Goal: Check status

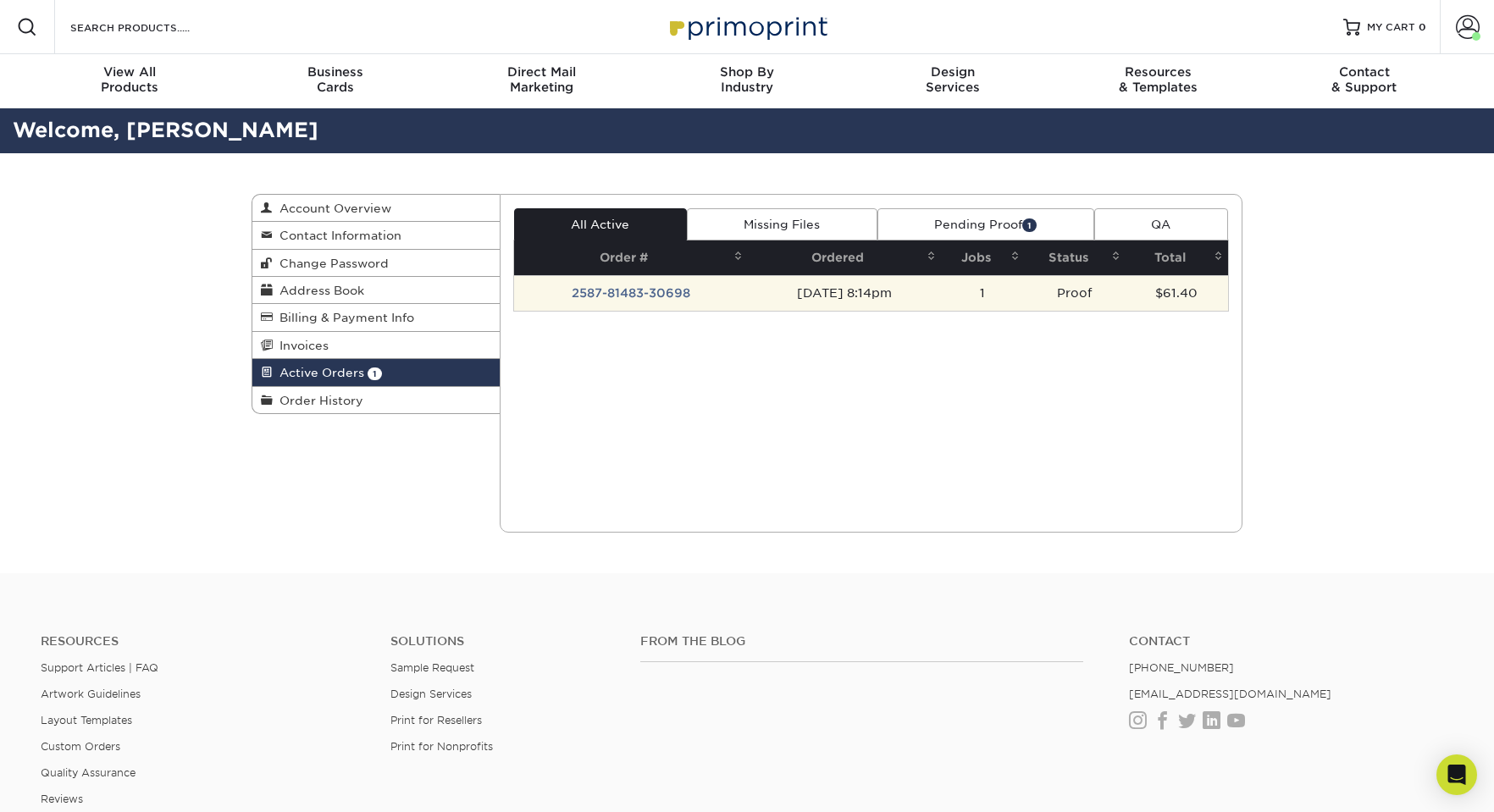
click at [827, 302] on td "[DATE] 8:14pm" at bounding box center [844, 292] width 193 height 36
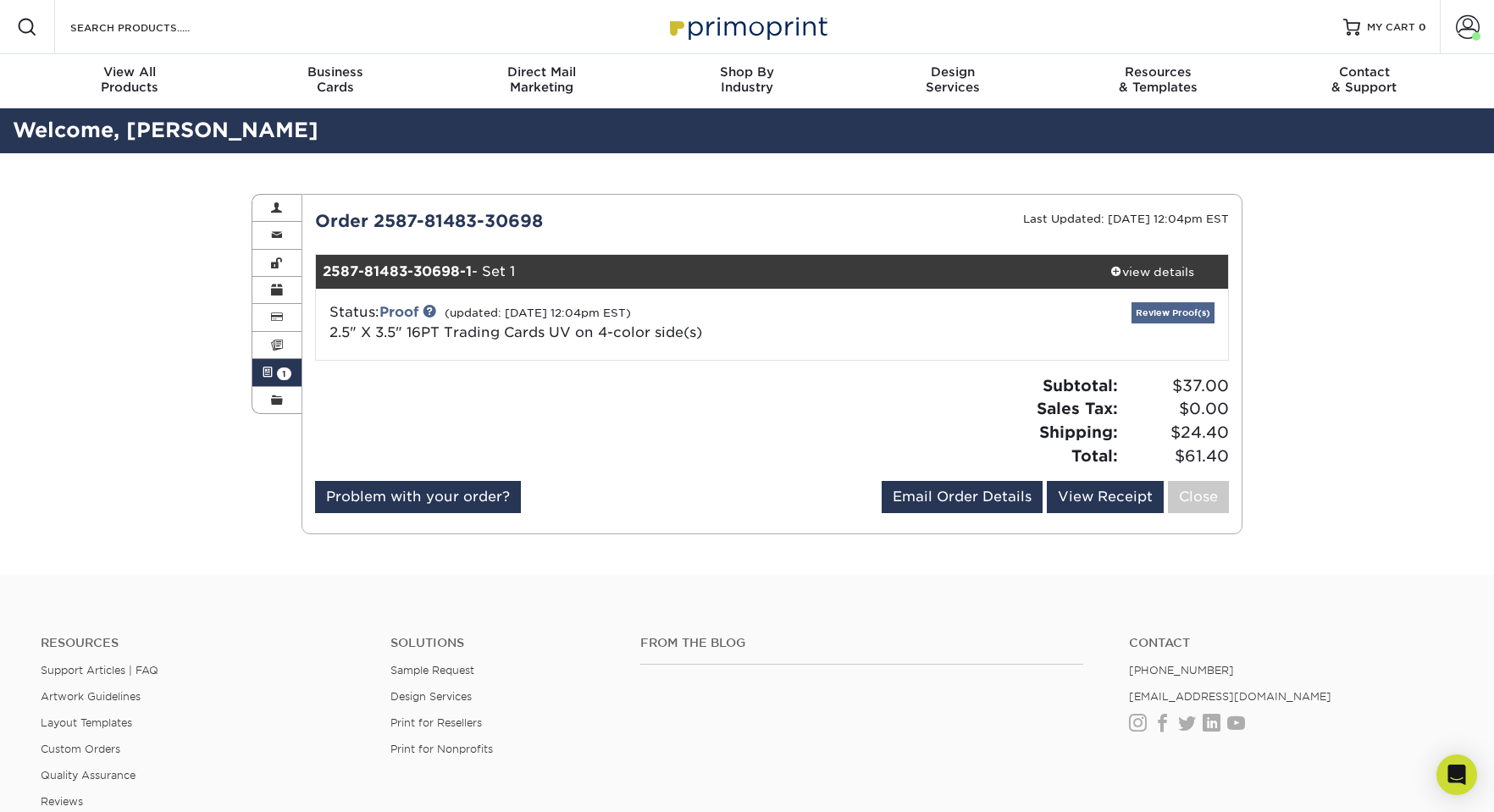
click at [1212, 307] on link "Review Proof(s)" at bounding box center [1172, 313] width 83 height 21
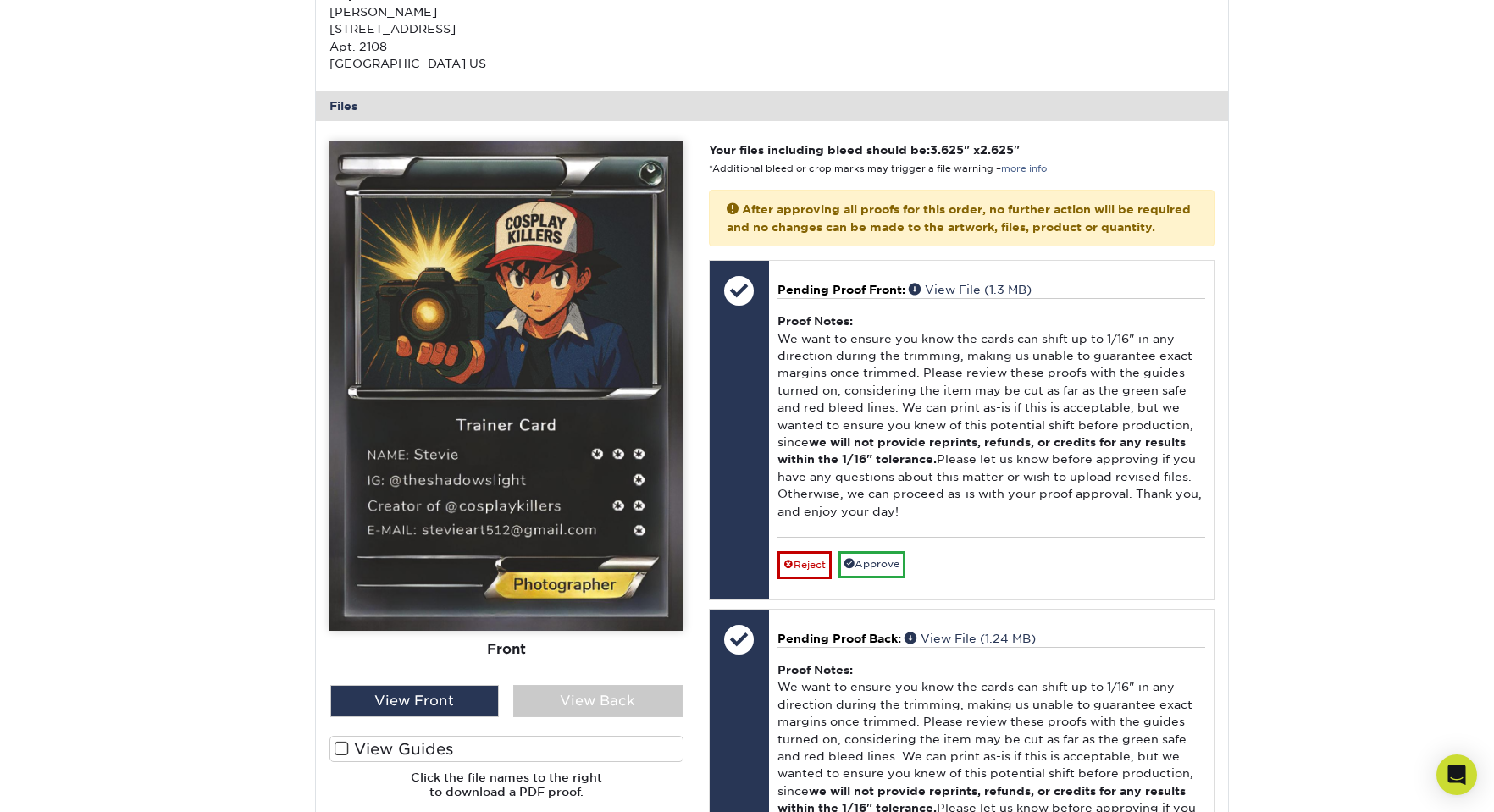
scroll to position [655, 0]
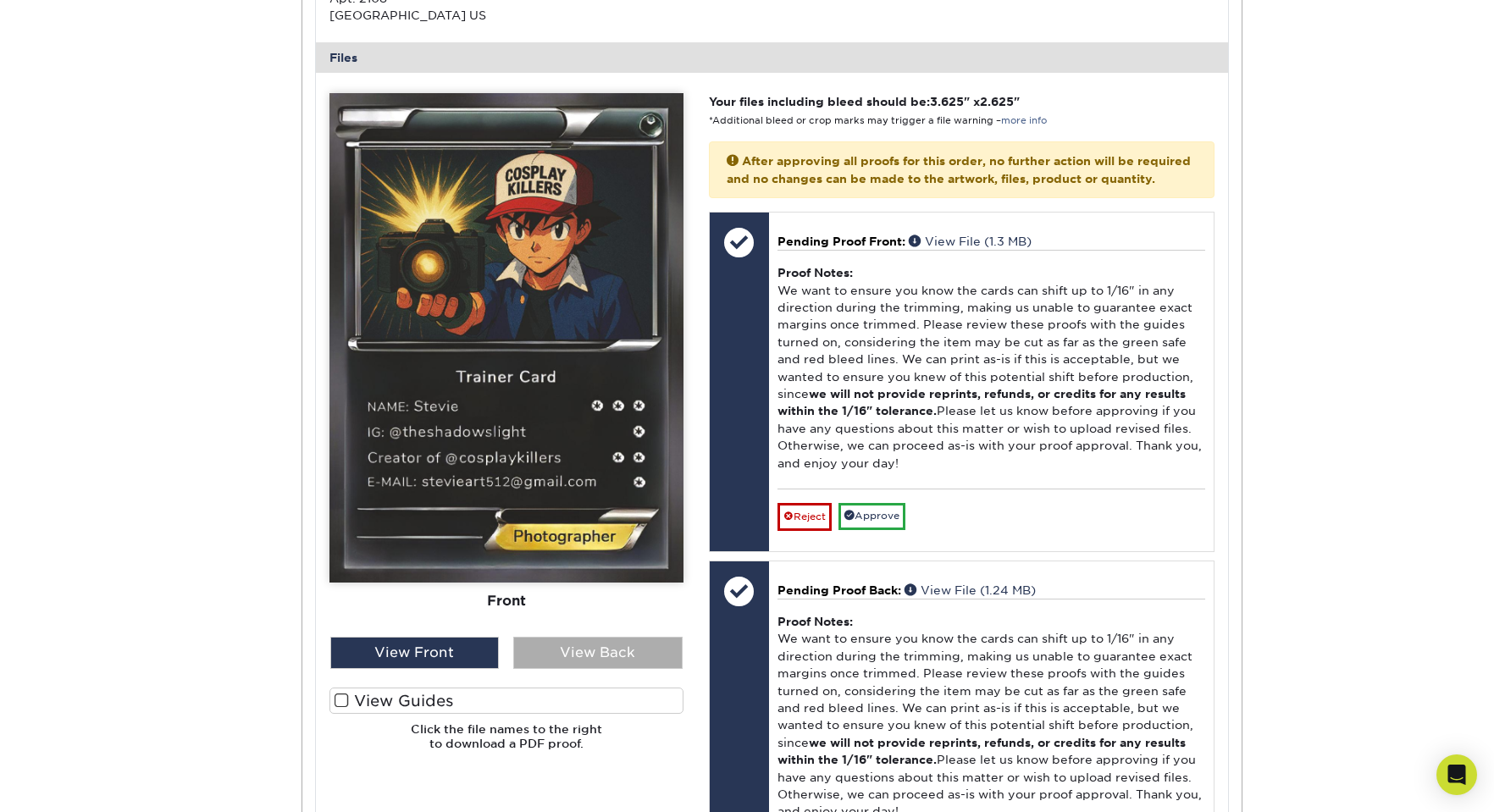
click at [575, 648] on div "View Back" at bounding box center [598, 652] width 169 height 32
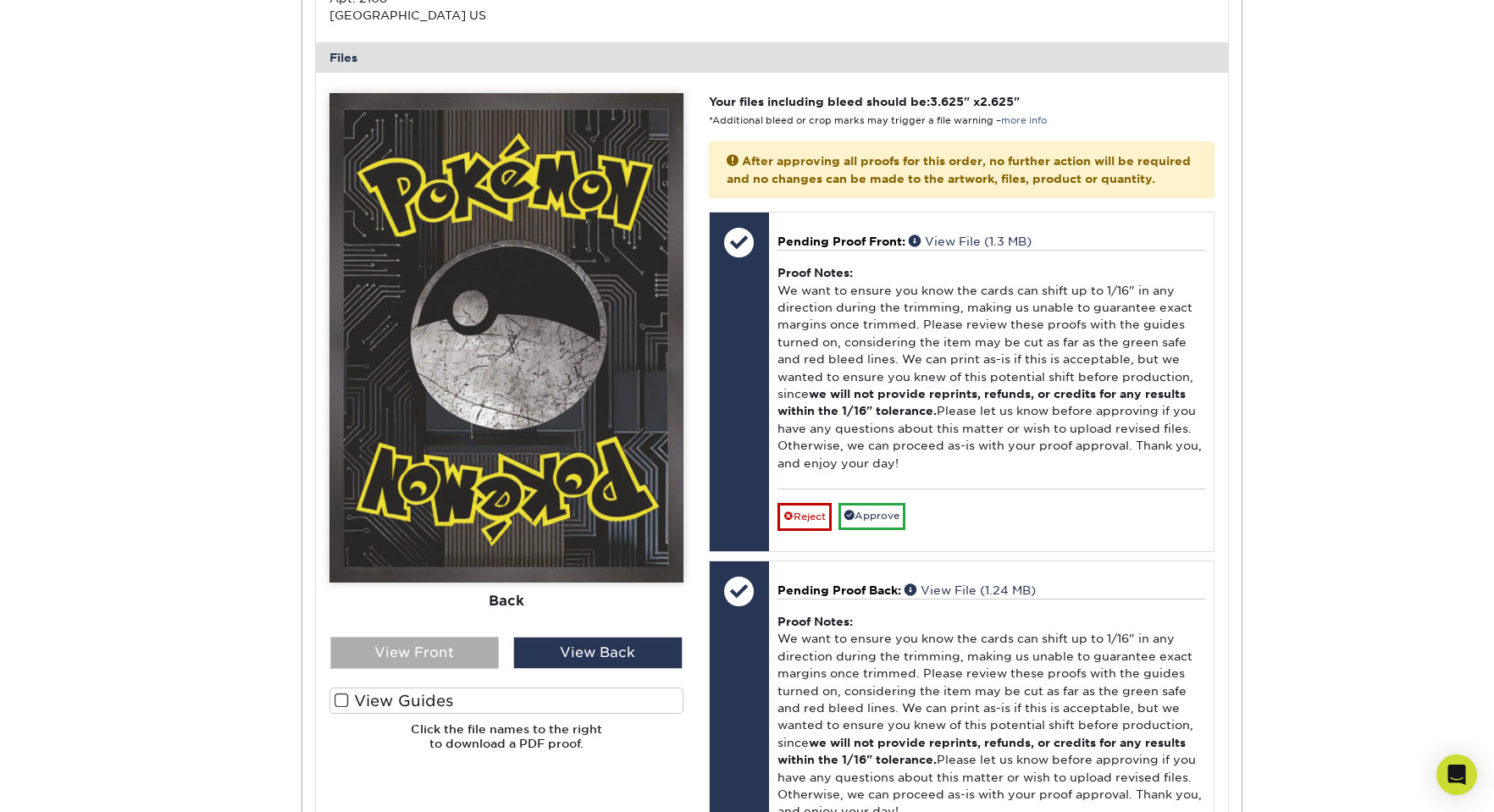
click at [459, 646] on div "View Front" at bounding box center [415, 652] width 169 height 32
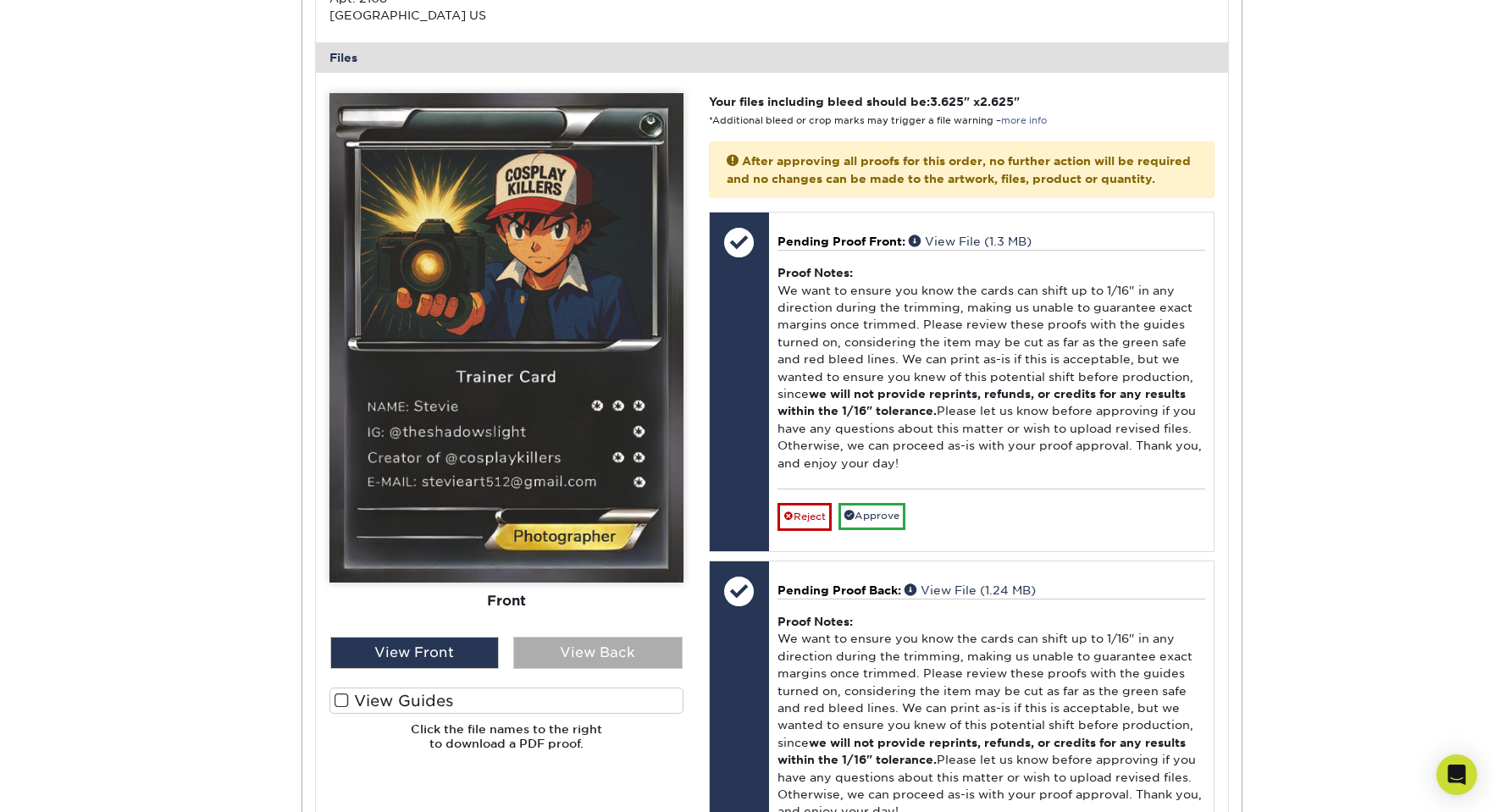
click at [539, 654] on div "View Back" at bounding box center [598, 652] width 169 height 32
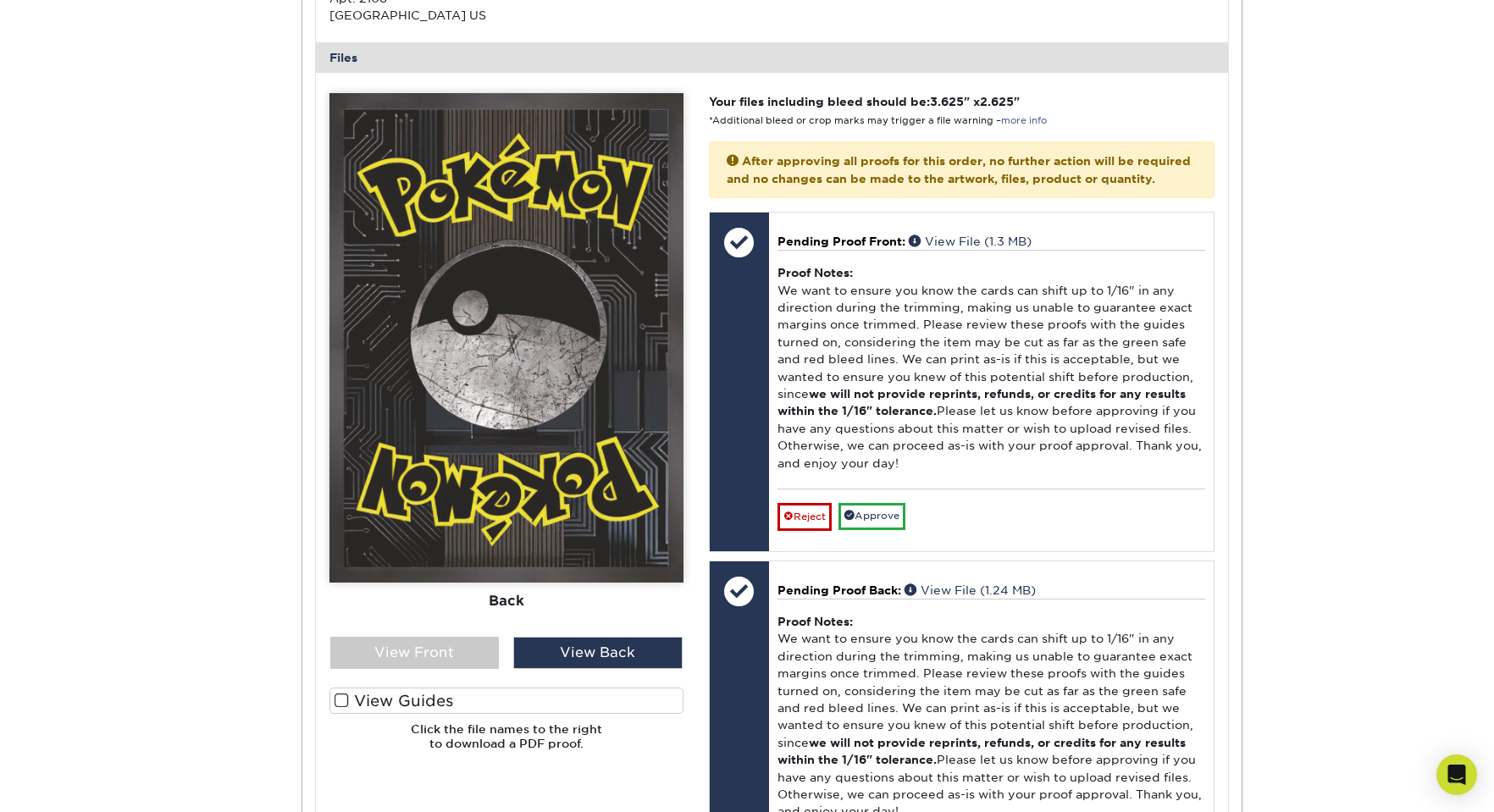
click at [431, 678] on div "Front Back" at bounding box center [506, 428] width 354 height 671
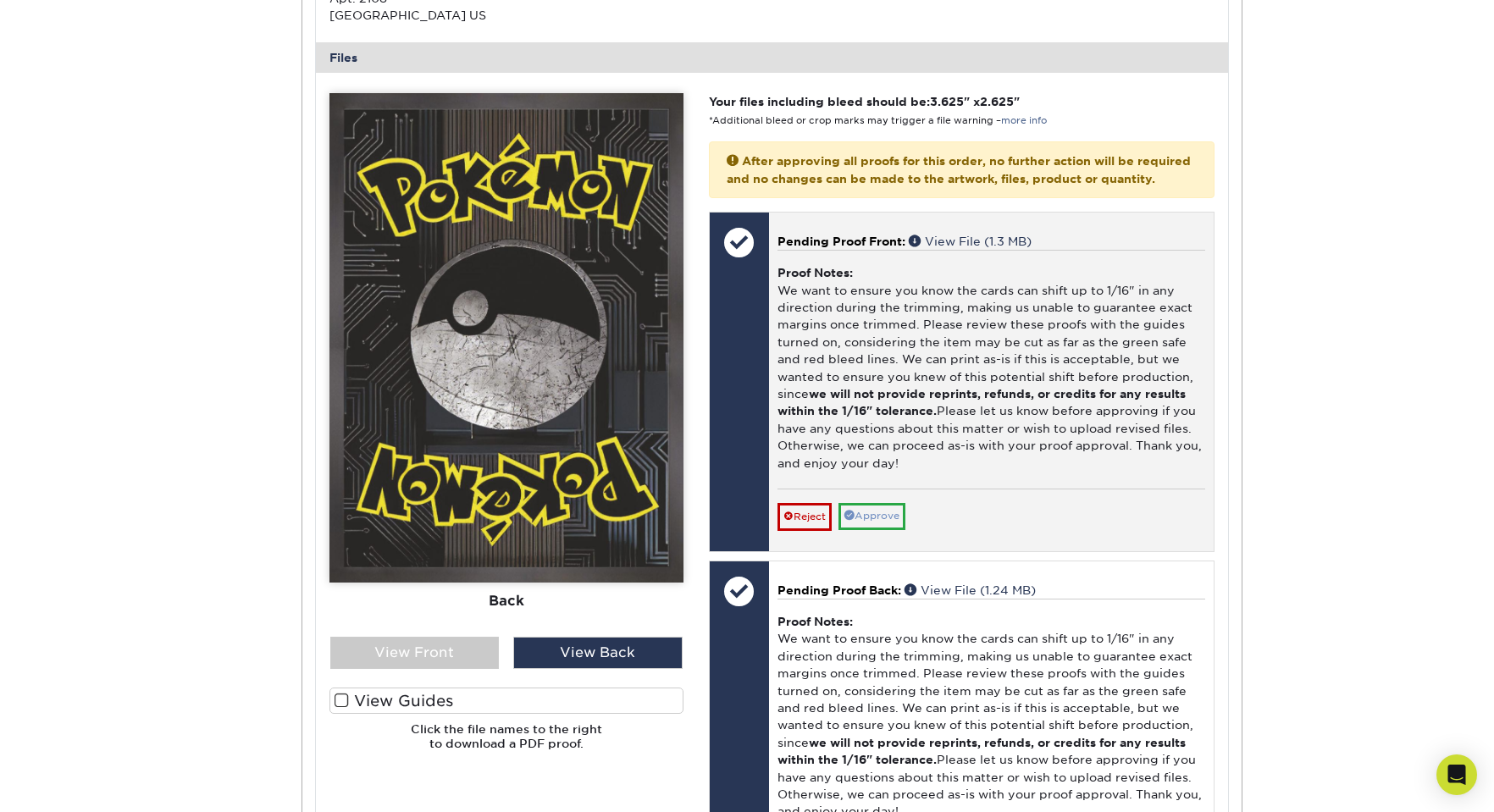
click at [869, 529] on link "Approve" at bounding box center [872, 516] width 67 height 26
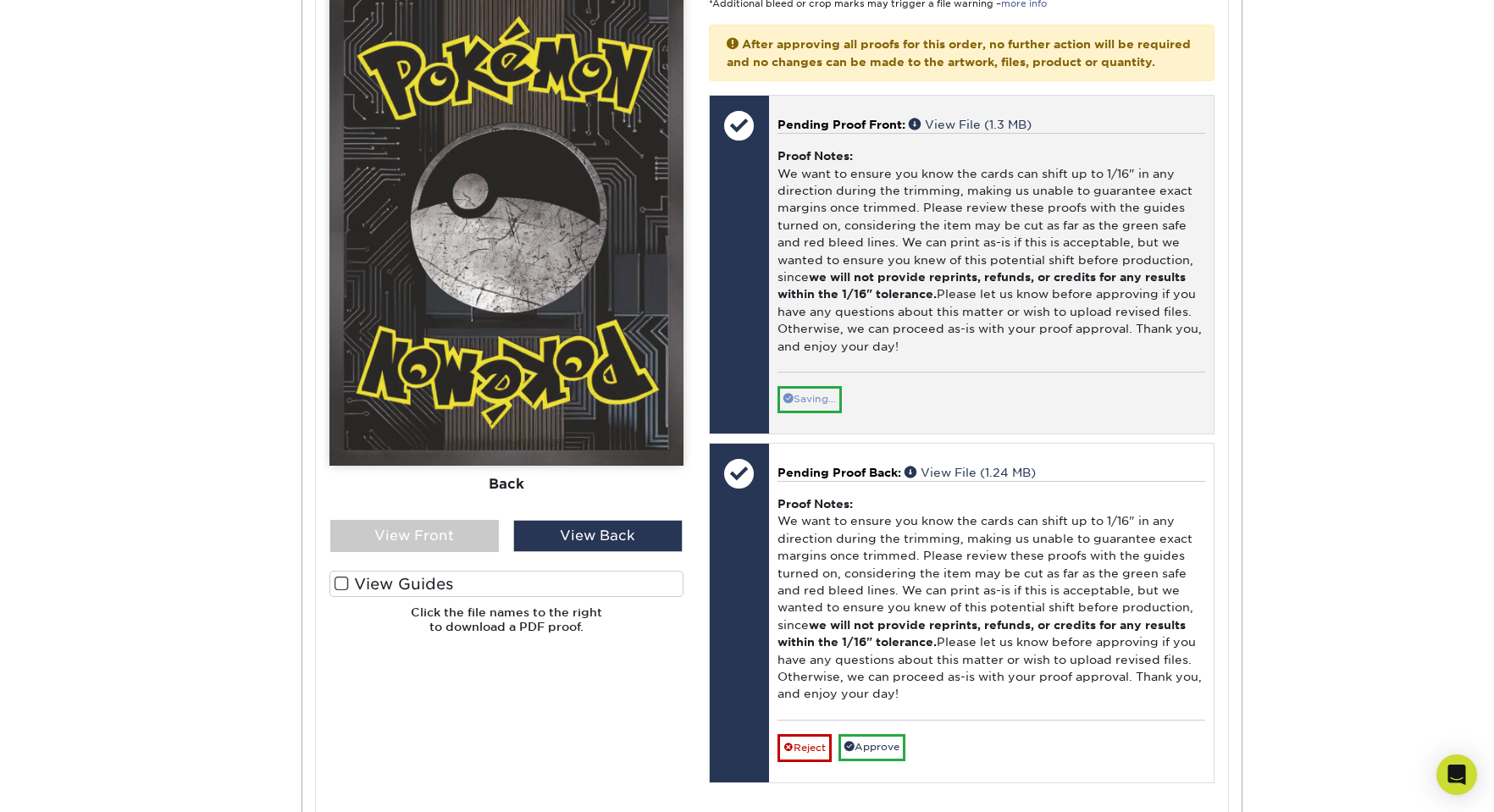
scroll to position [776, 0]
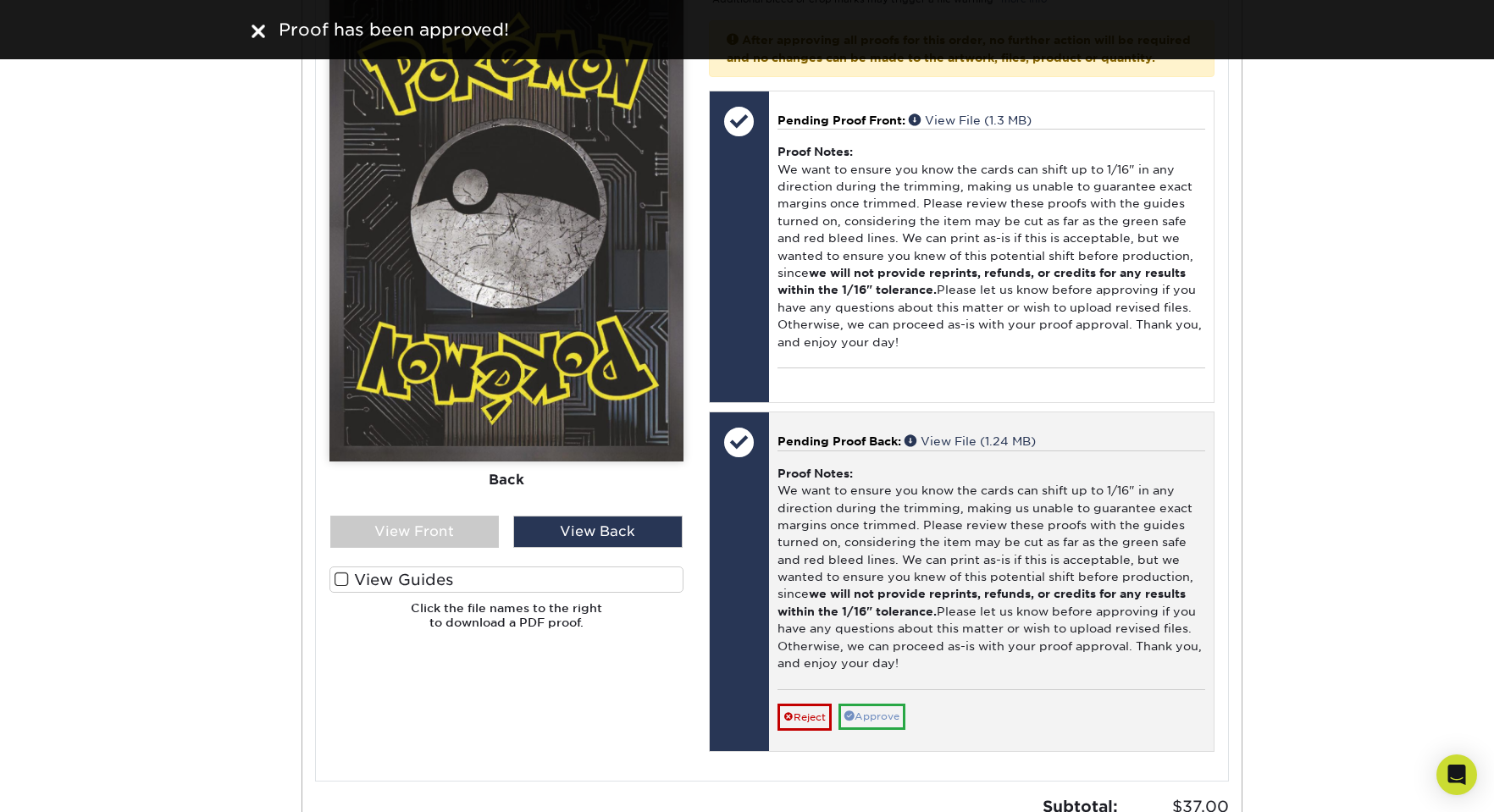
click at [888, 729] on link "Approve" at bounding box center [872, 716] width 67 height 26
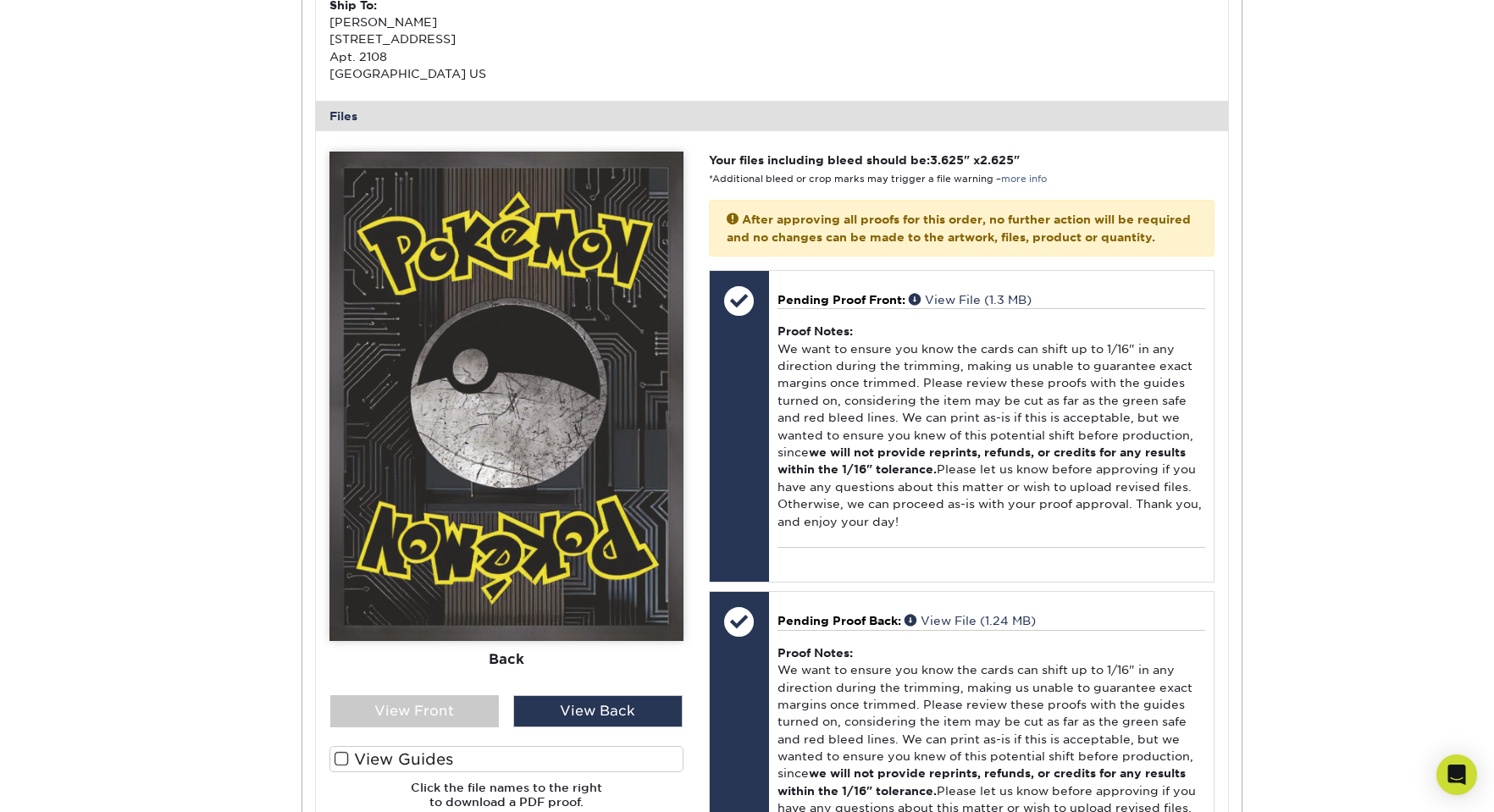
scroll to position [619, 0]
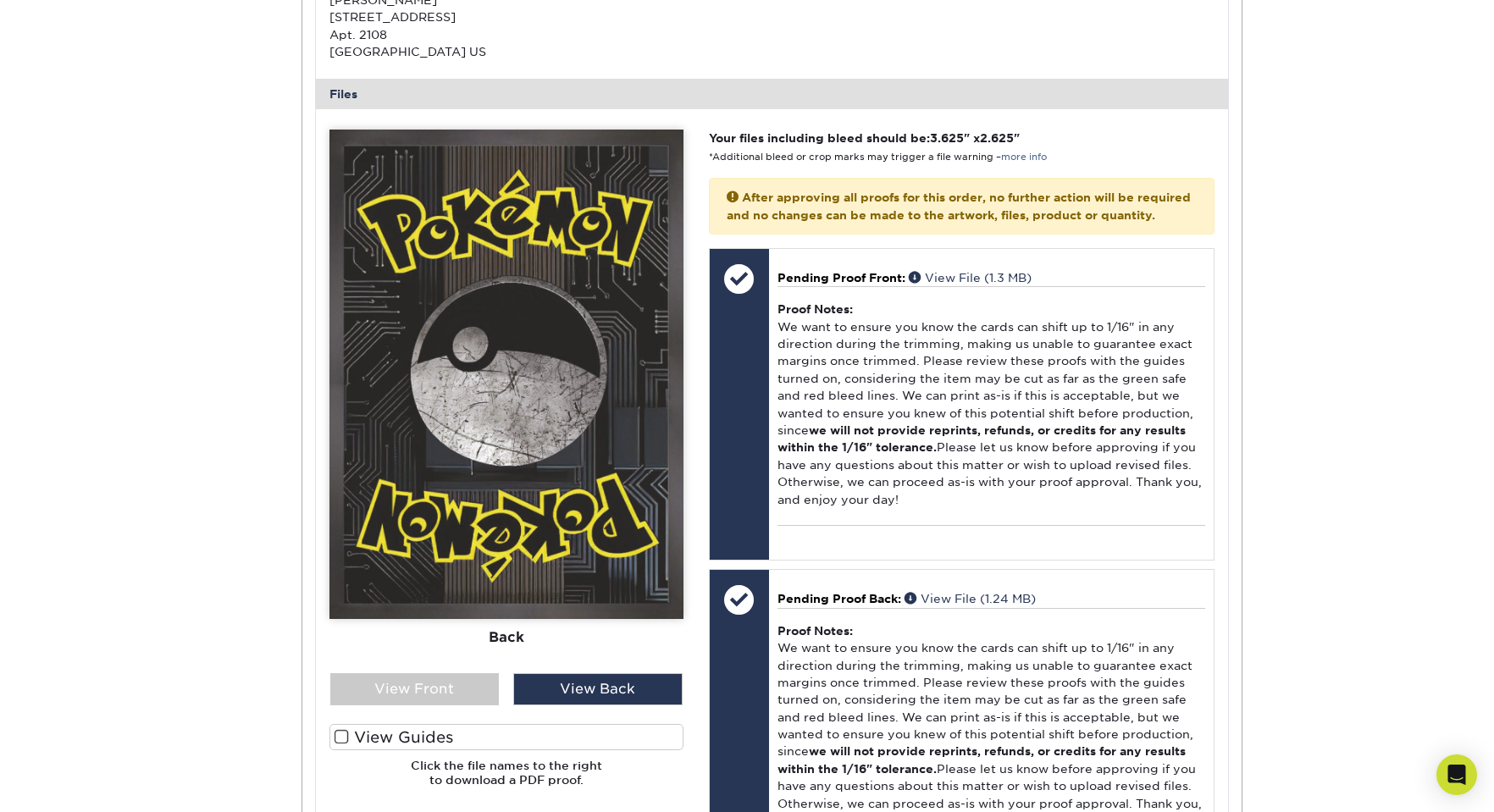
click at [354, 746] on label "View Guides" at bounding box center [506, 736] width 354 height 26
click at [0, 0] on input "View Guides" at bounding box center [0, 0] width 0 height 0
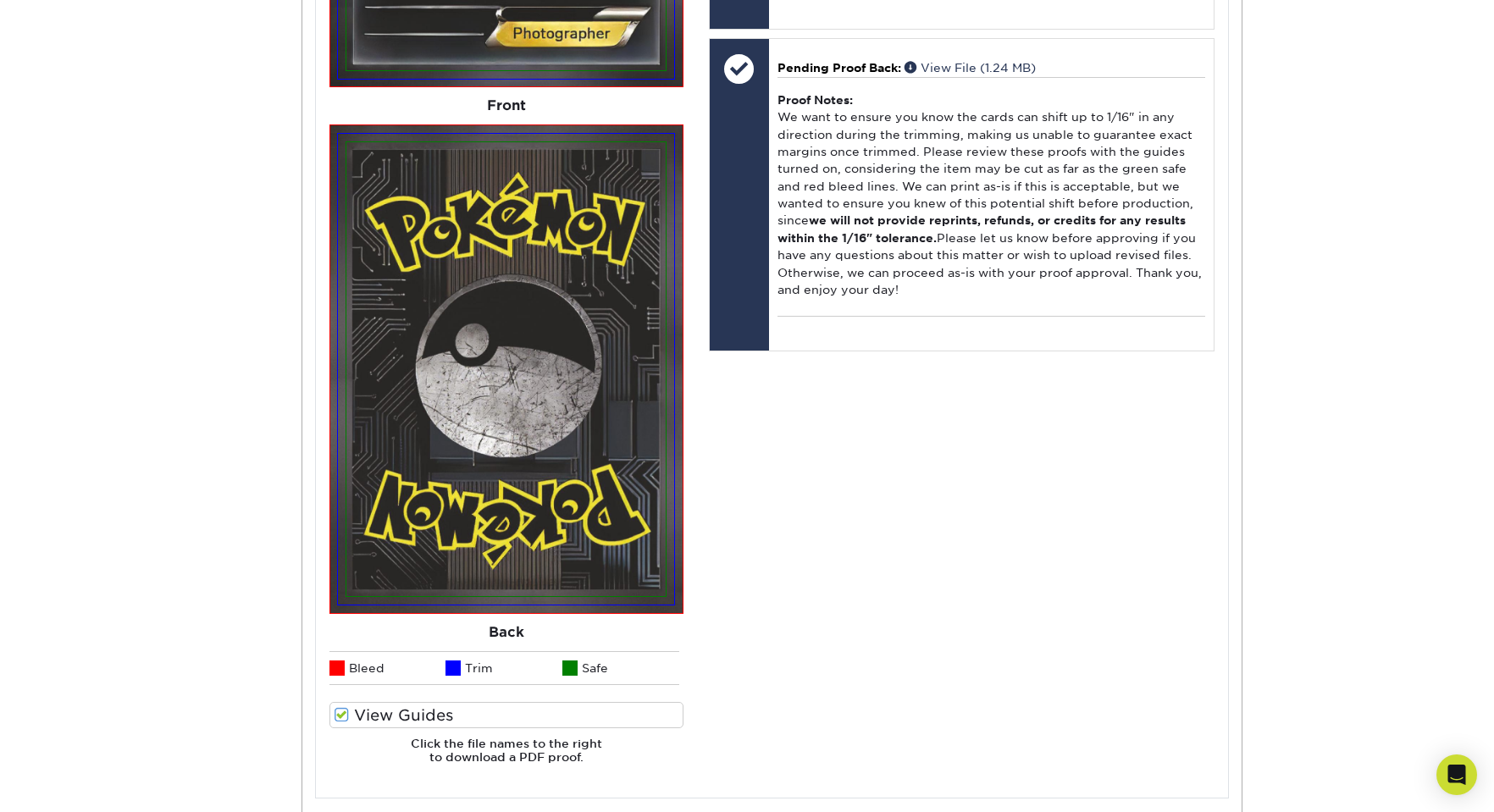
scroll to position [1113, 0]
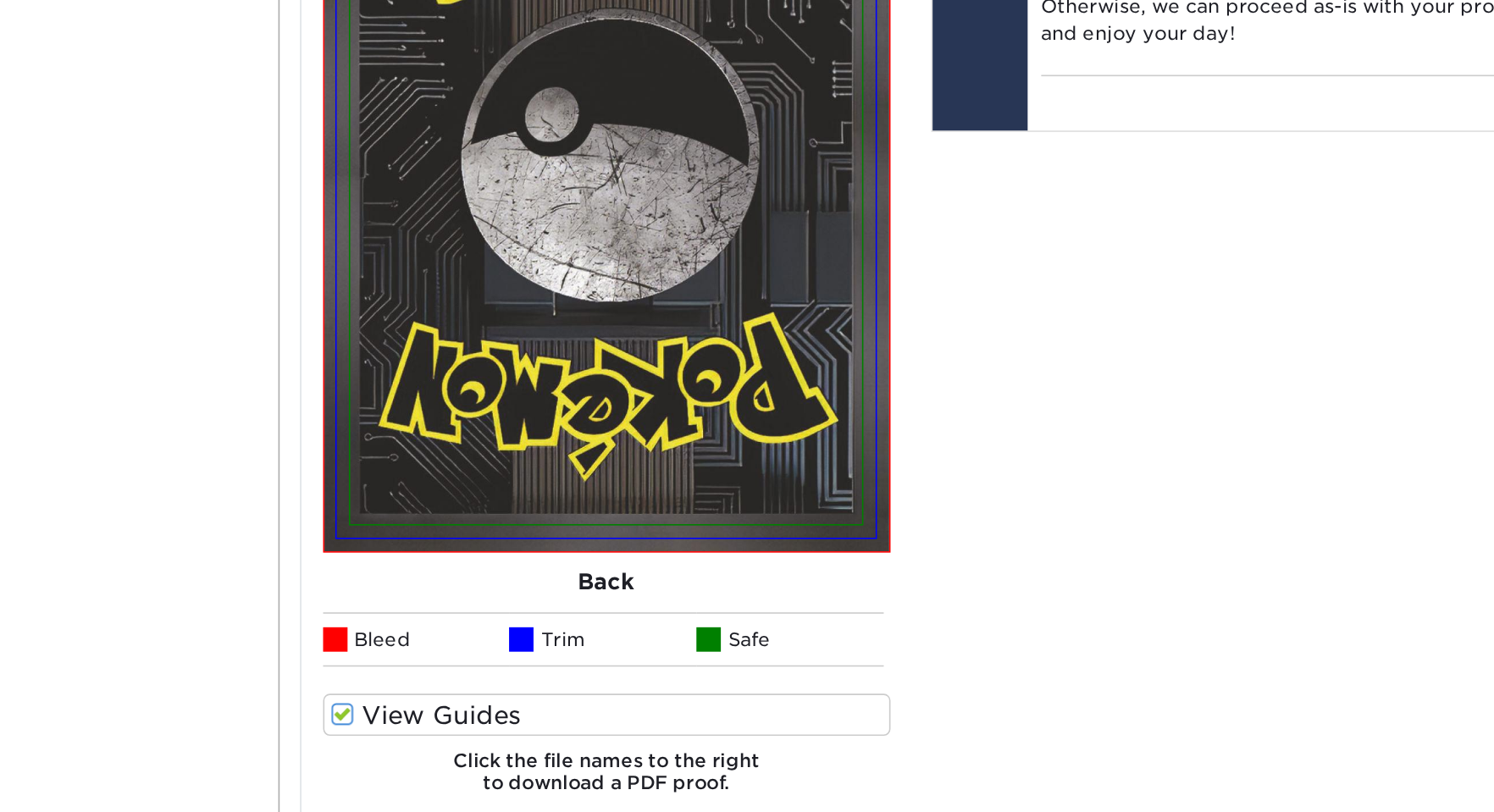
click at [335, 743] on span at bounding box center [342, 750] width 14 height 16
click at [0, 0] on input "View Guides" at bounding box center [0, 0] width 0 height 0
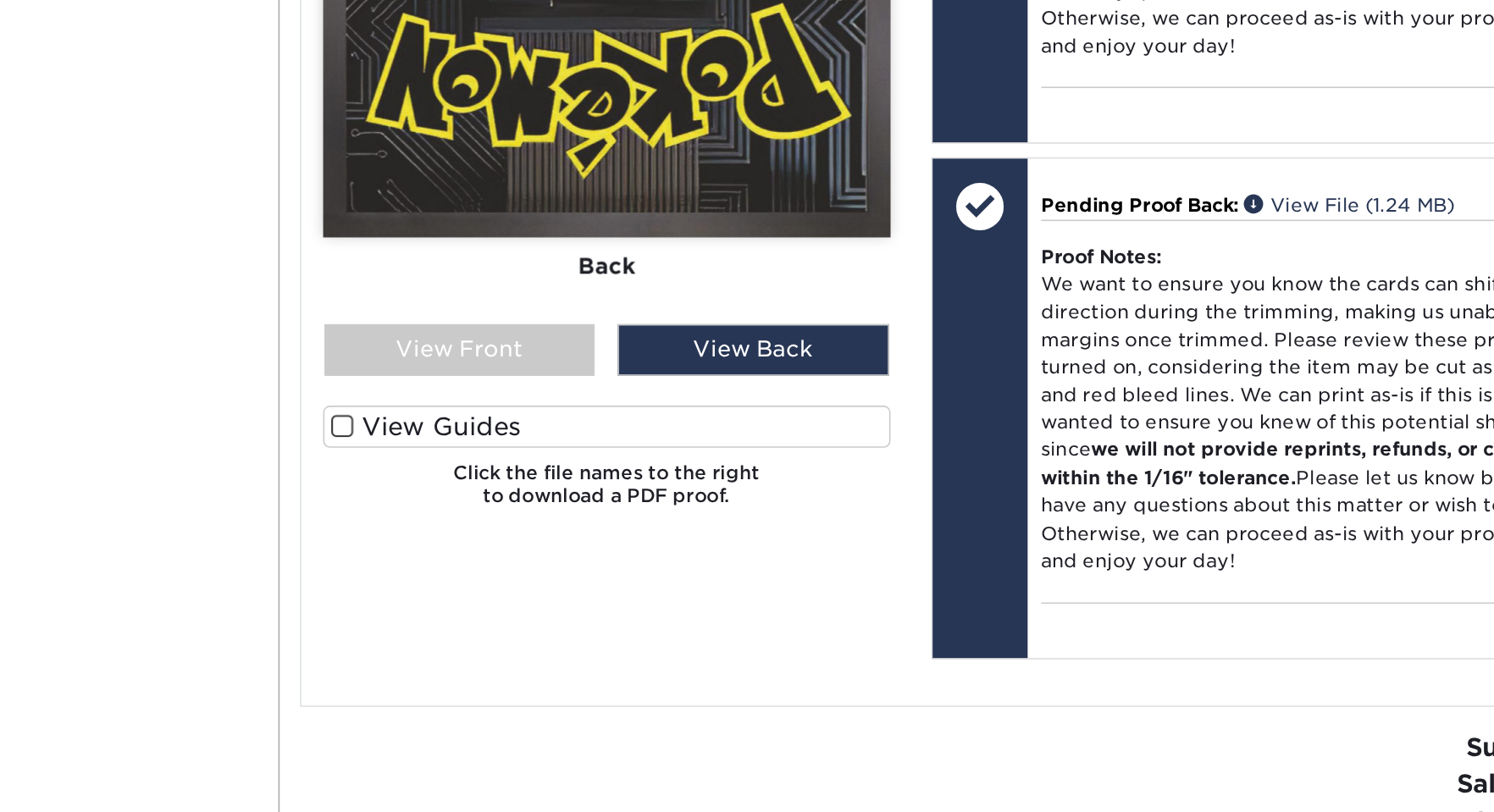
scroll to position [960, 0]
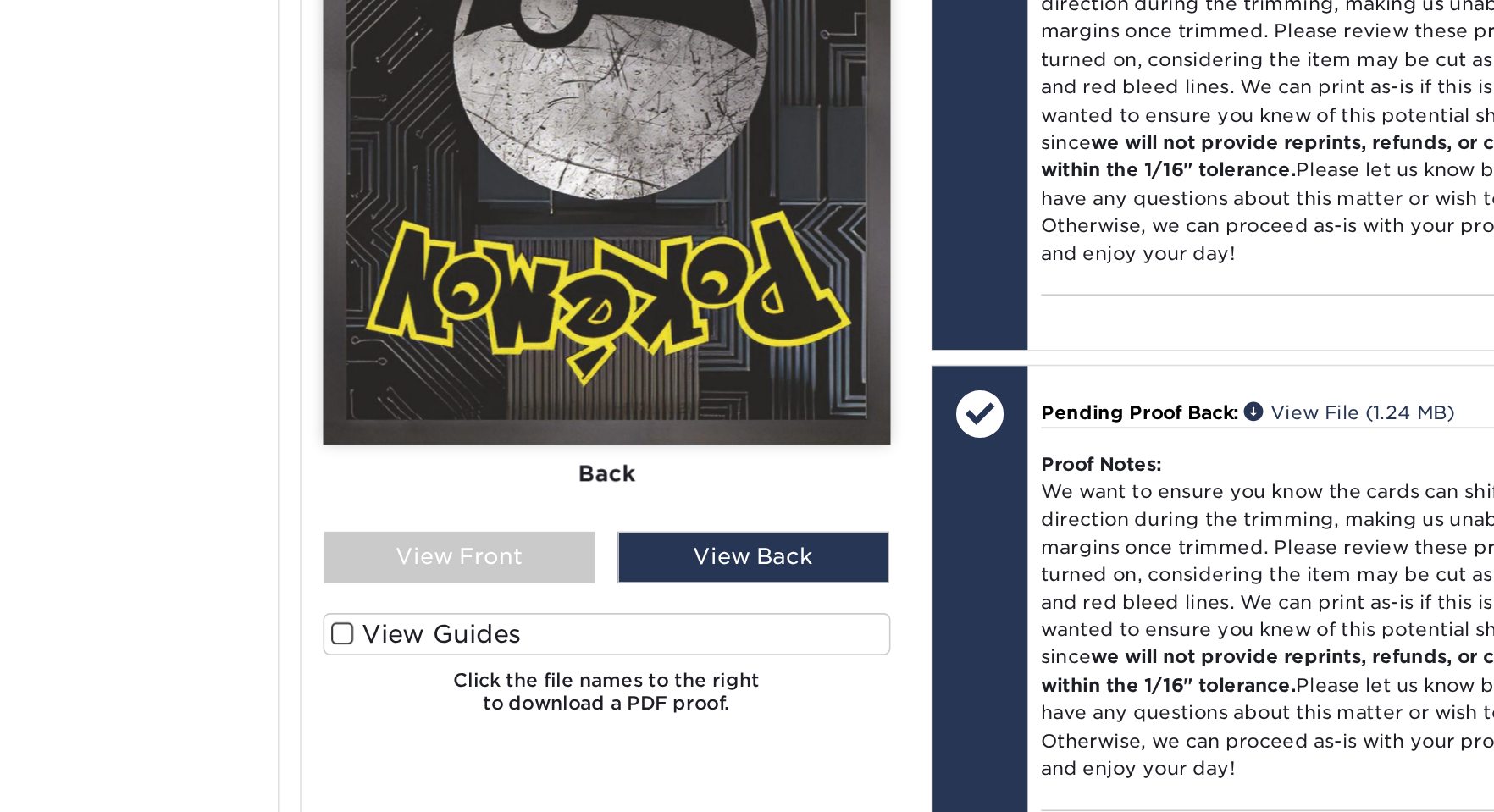
click at [335, 398] on span at bounding box center [342, 395] width 14 height 16
click at [0, 0] on input "View Guides" at bounding box center [0, 0] width 0 height 0
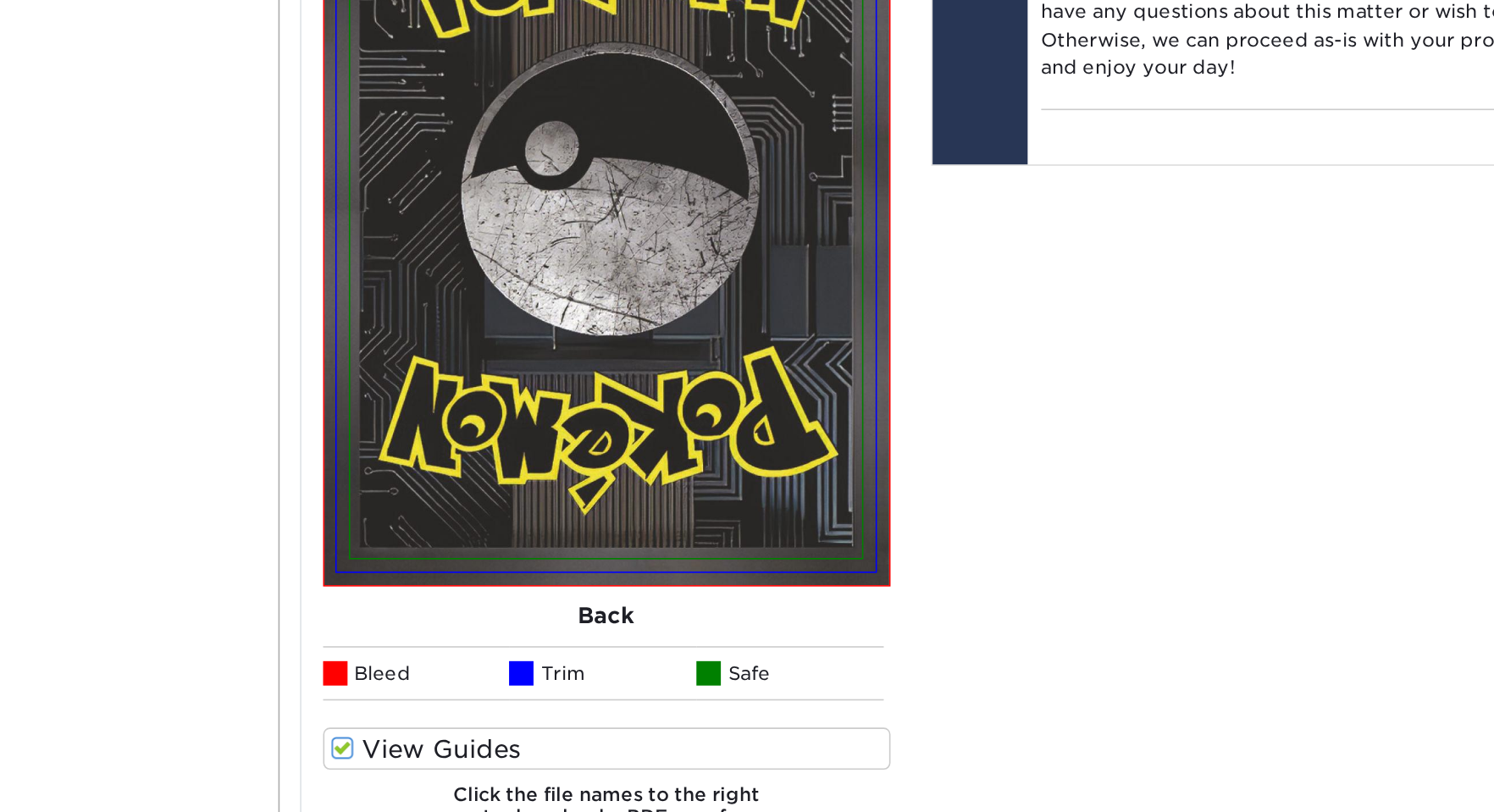
scroll to position [1120, 0]
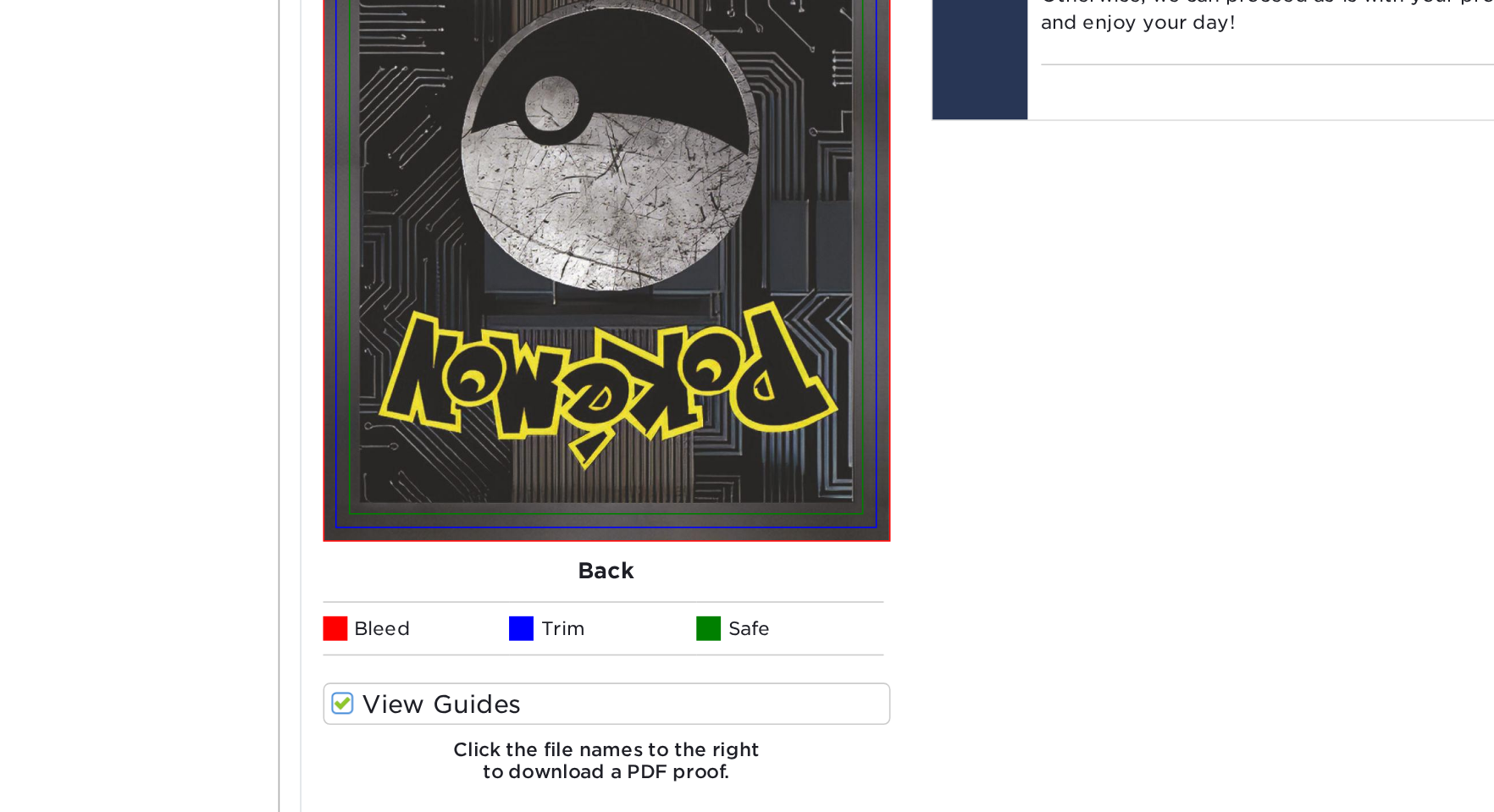
click at [335, 736] on span at bounding box center [342, 744] width 14 height 16
click at [0, 0] on input "View Guides" at bounding box center [0, 0] width 0 height 0
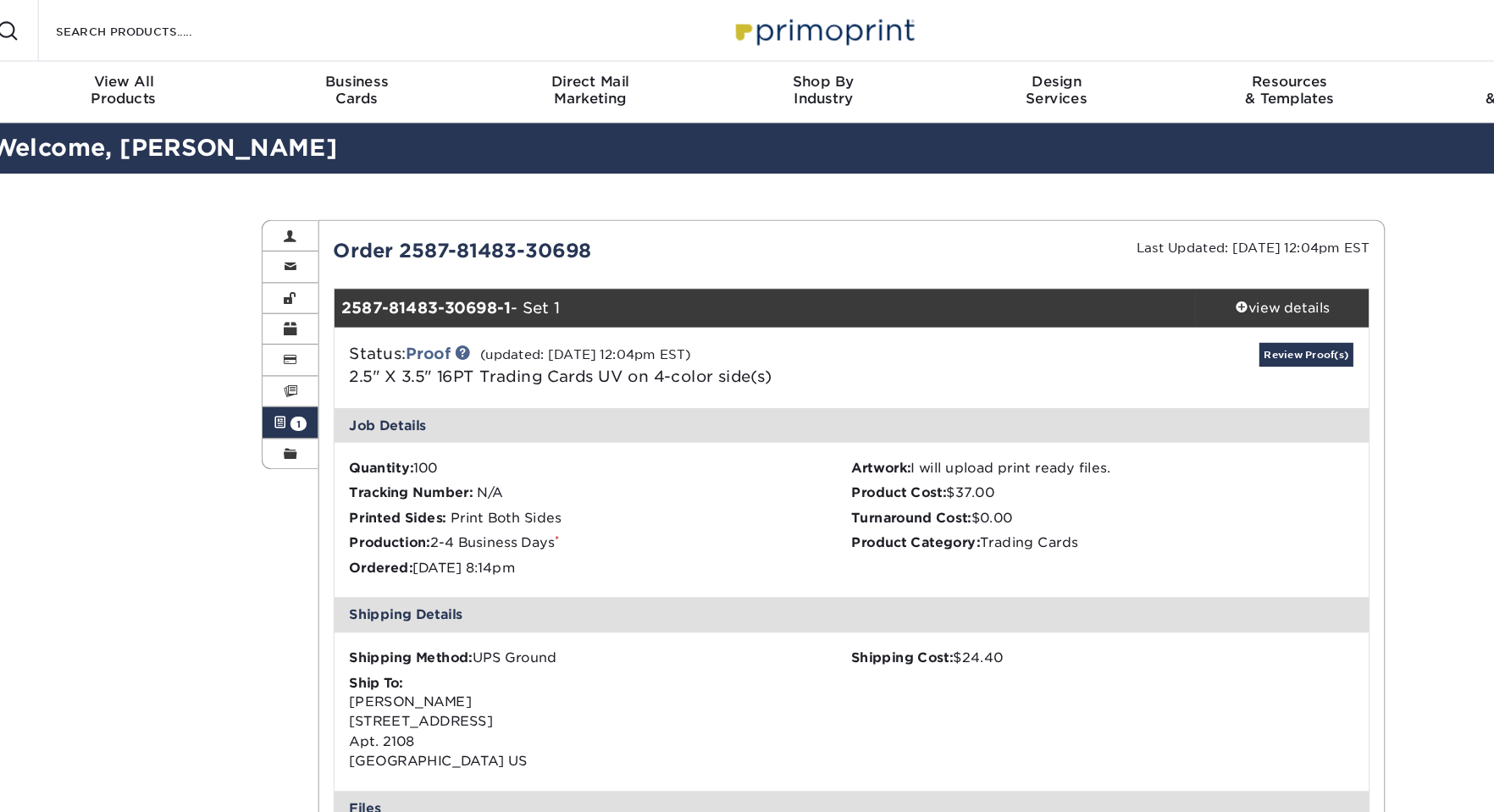
scroll to position [0, 0]
click at [1166, 305] on link "Review Proof(s)" at bounding box center [1172, 313] width 83 height 21
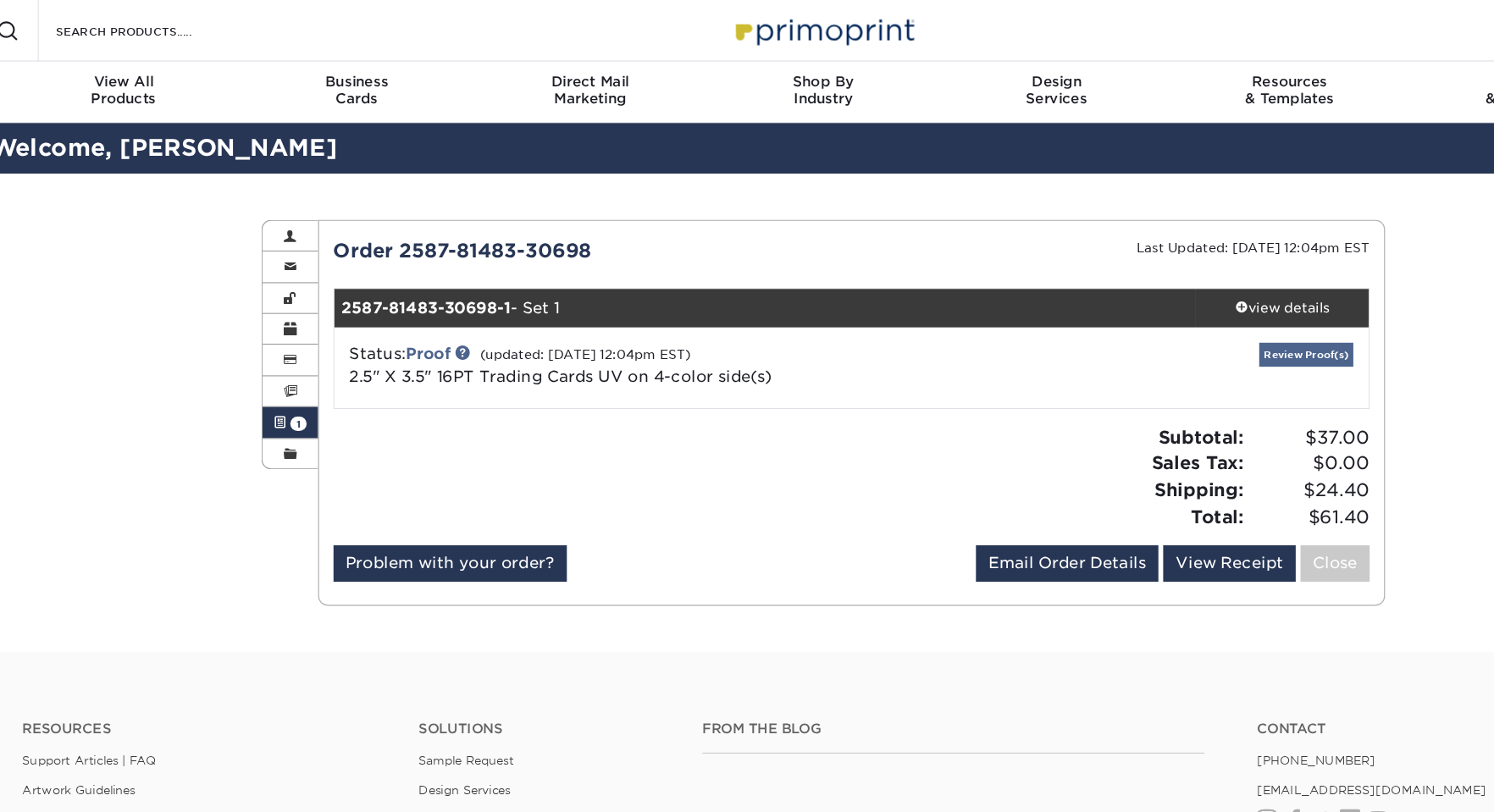
click at [1166, 305] on link "Review Proof(s)" at bounding box center [1172, 313] width 83 height 21
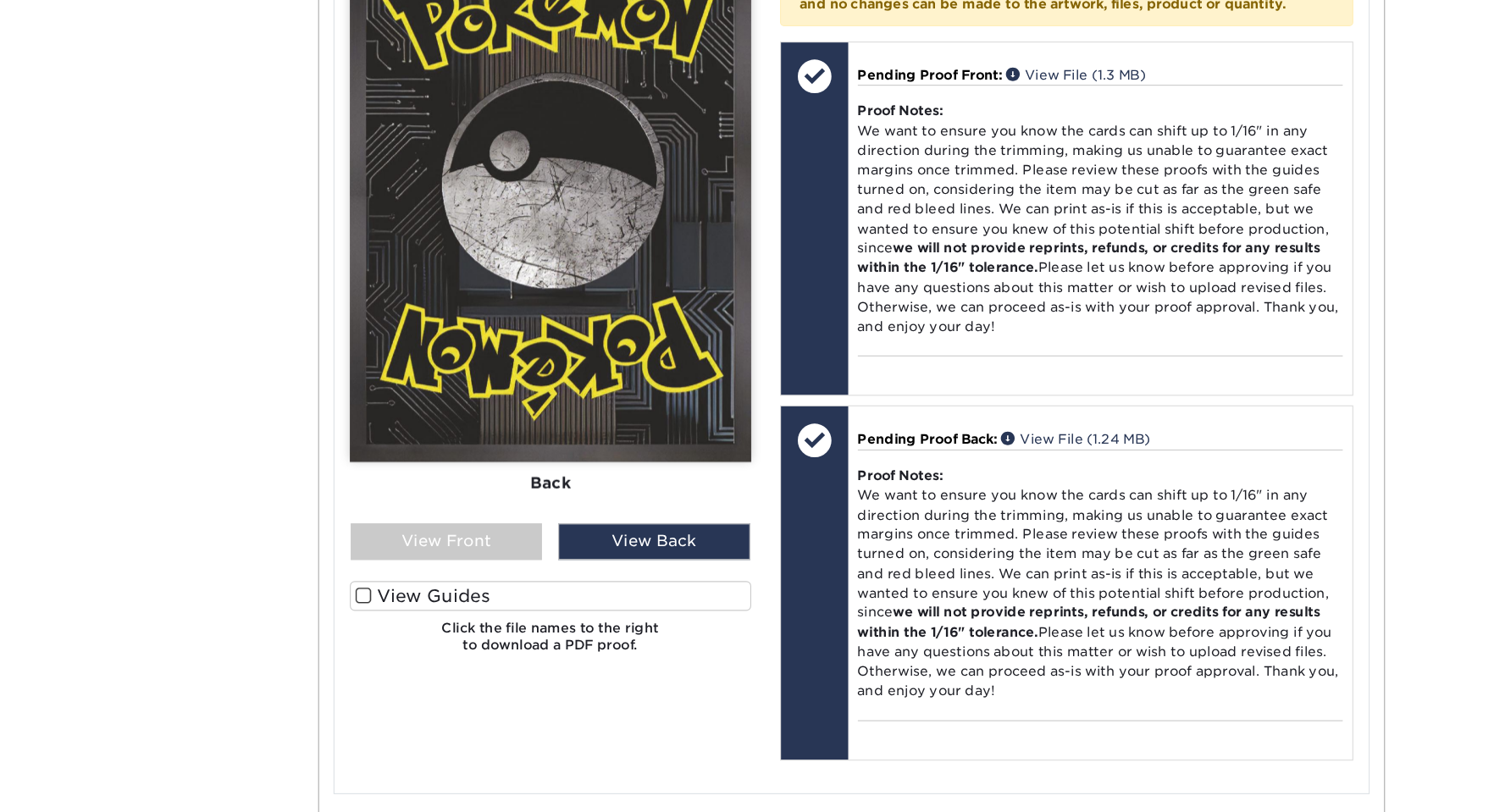
scroll to position [743, 0]
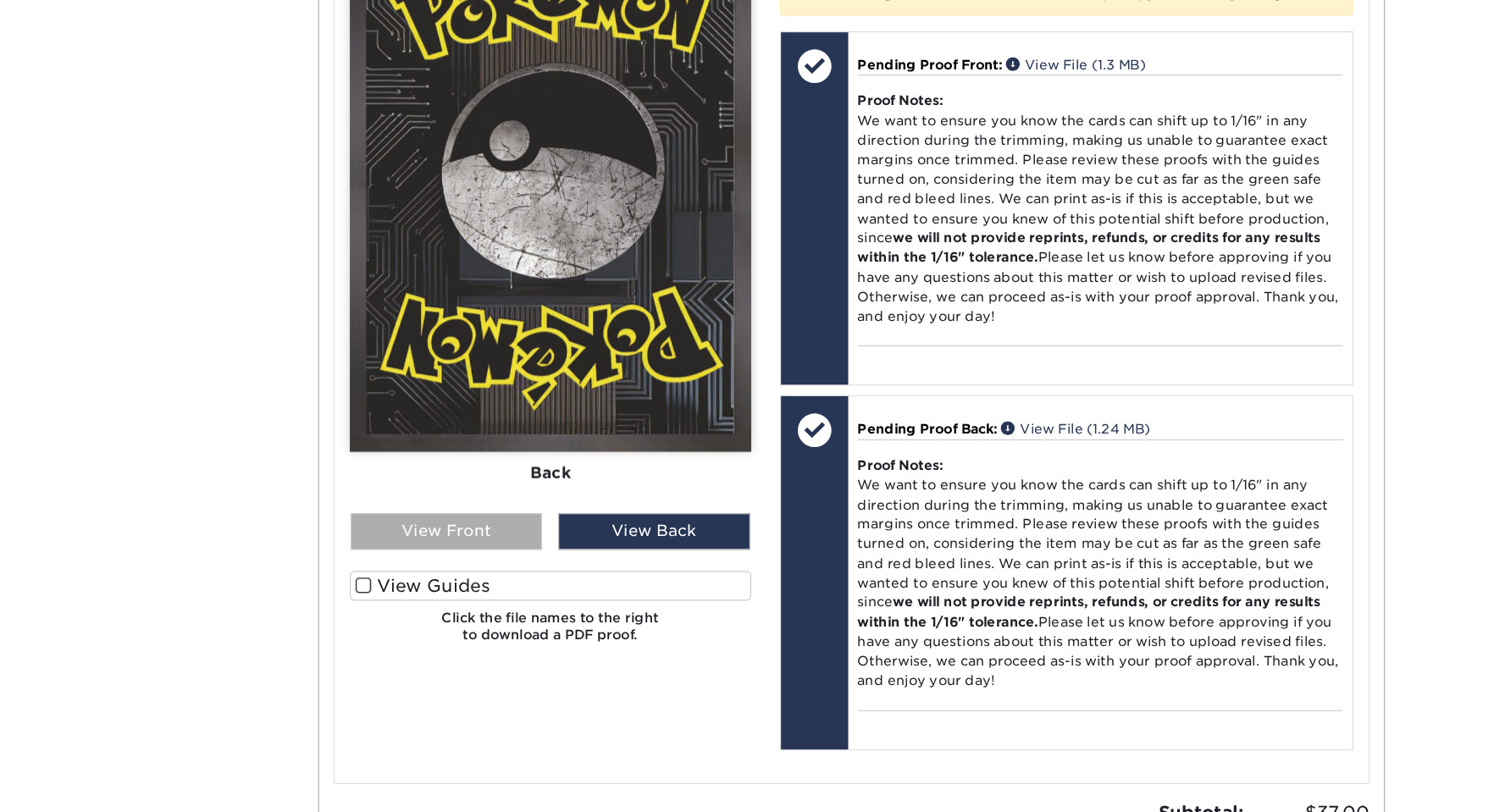
click at [445, 548] on div "View Front" at bounding box center [415, 564] width 169 height 32
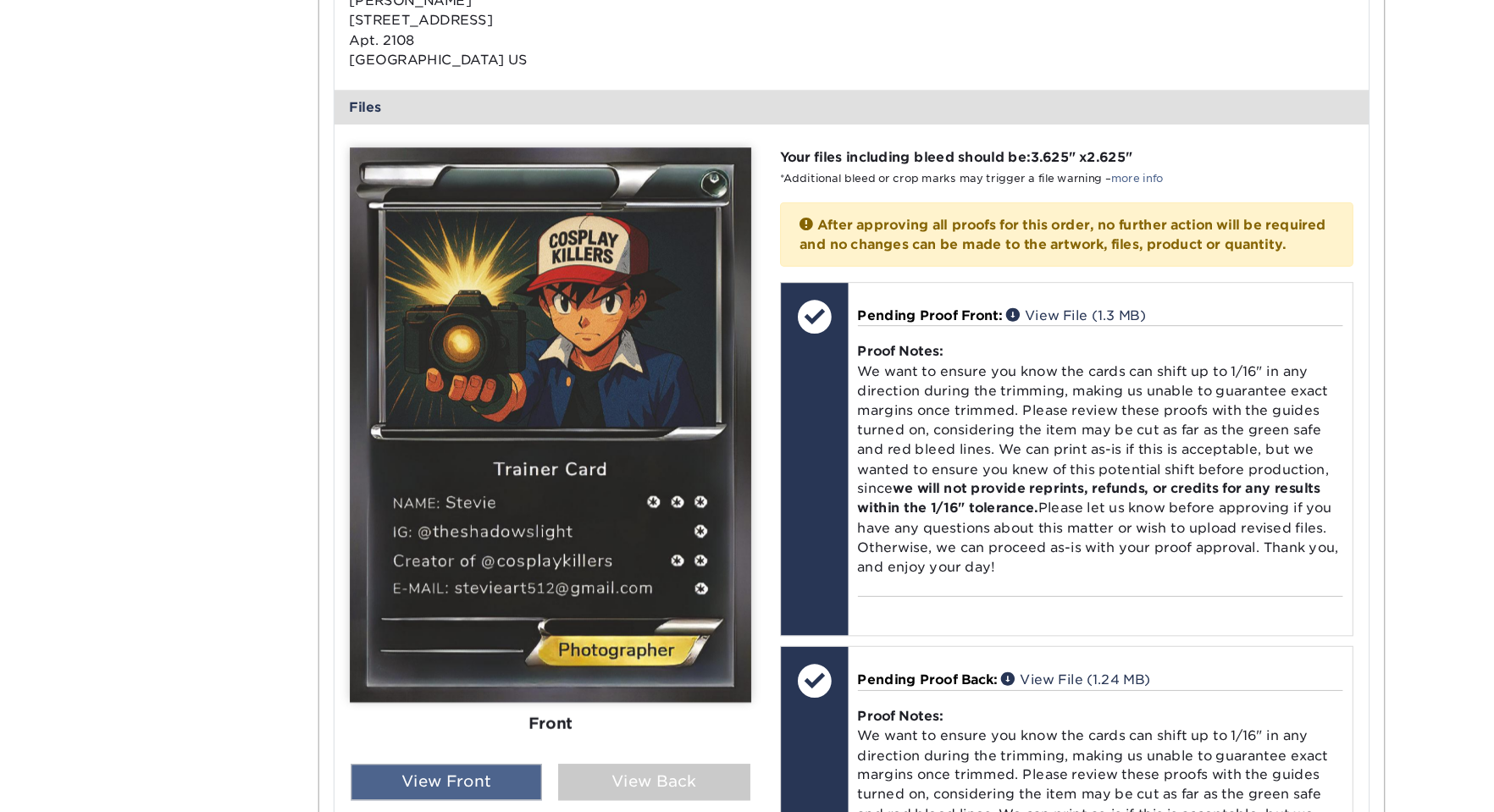
scroll to position [611, 0]
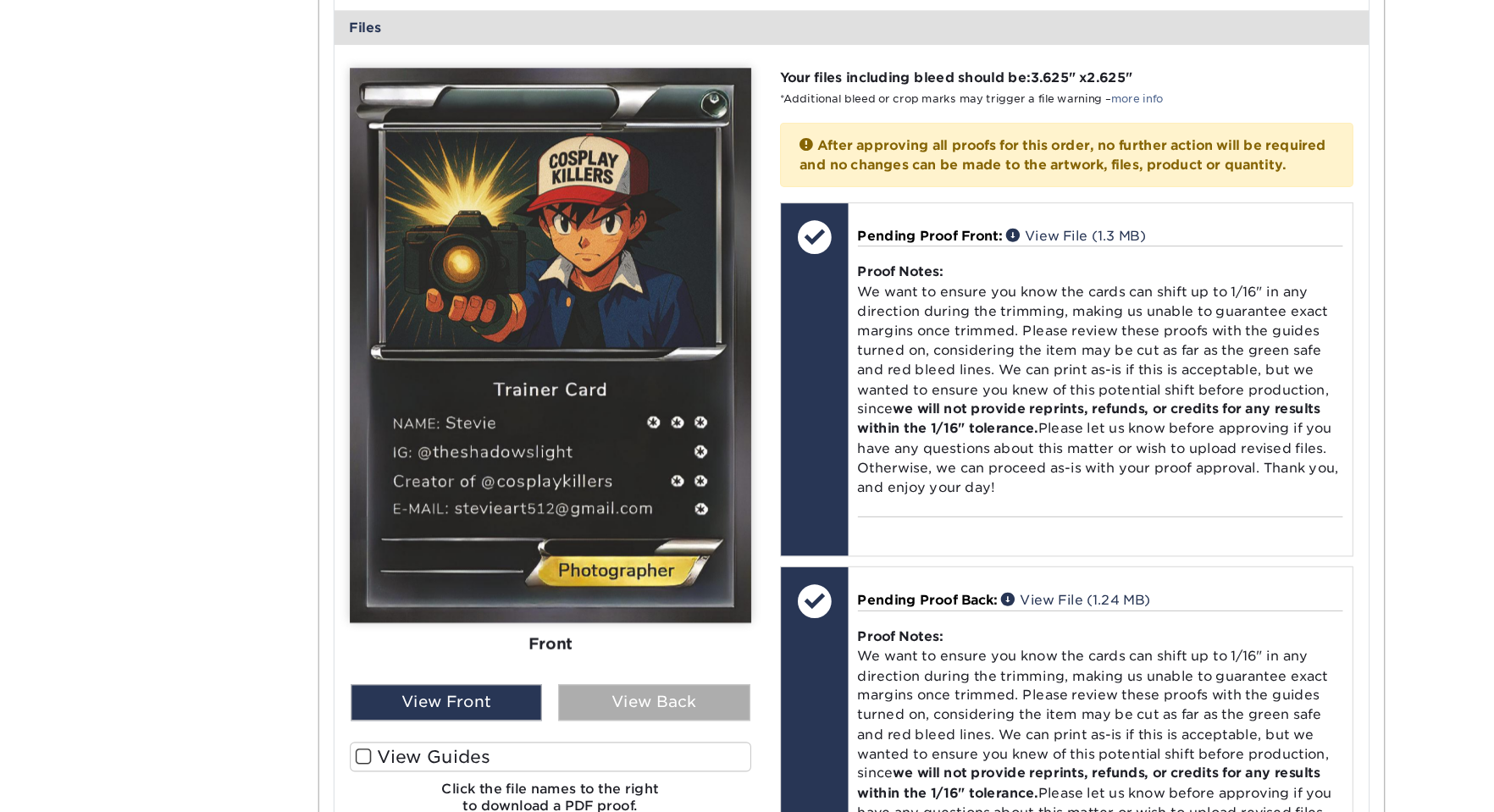
click at [597, 680] on div "View Back" at bounding box center [598, 696] width 169 height 32
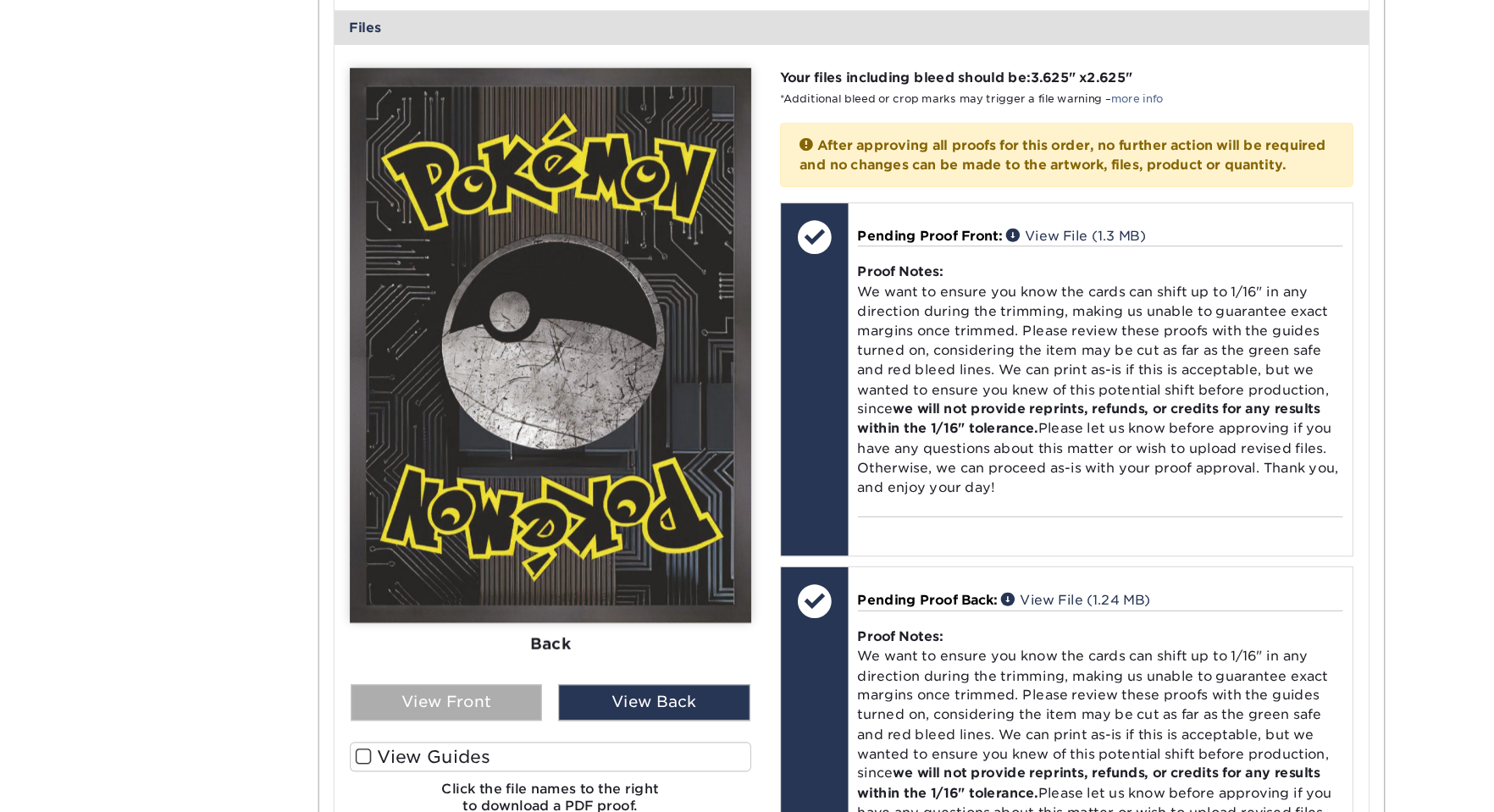
click at [440, 680] on div "View Front" at bounding box center [415, 696] width 169 height 32
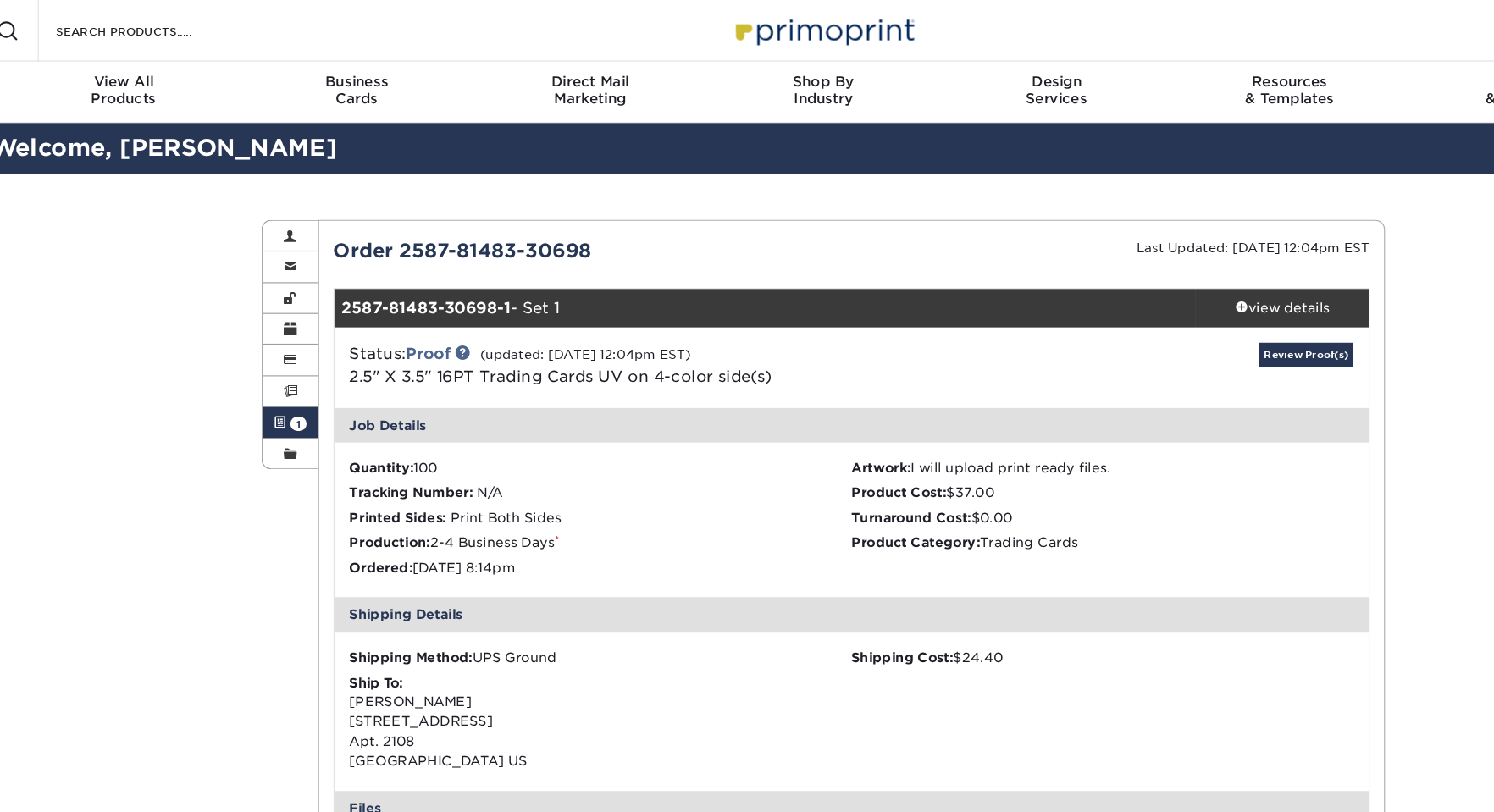
scroll to position [0, 0]
